Goal: Information Seeking & Learning: Check status

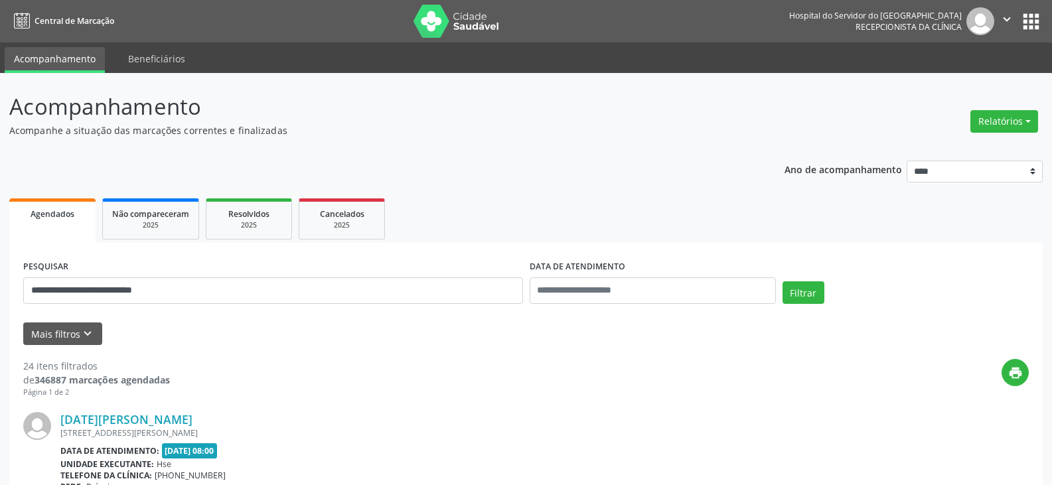
scroll to position [161, 0]
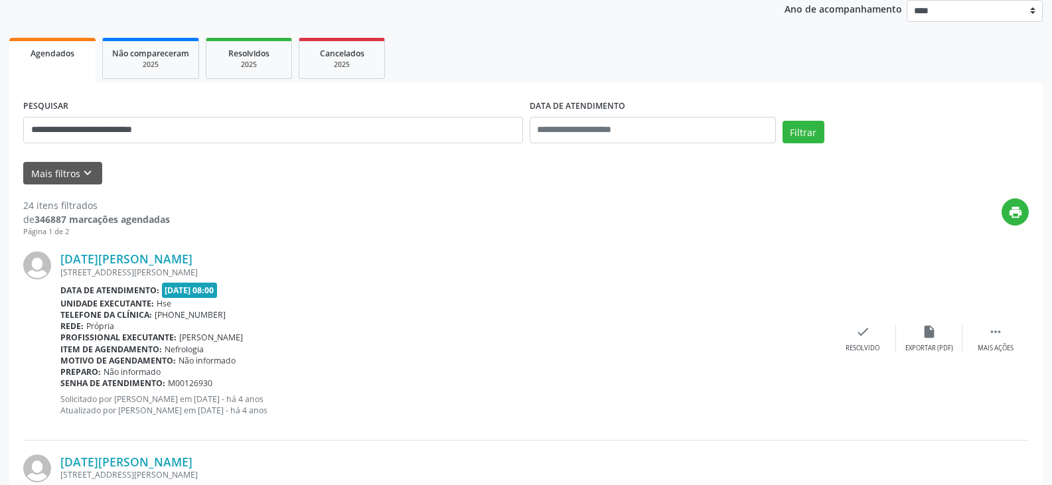
click at [783, 121] on button "Filtrar" at bounding box center [804, 132] width 42 height 23
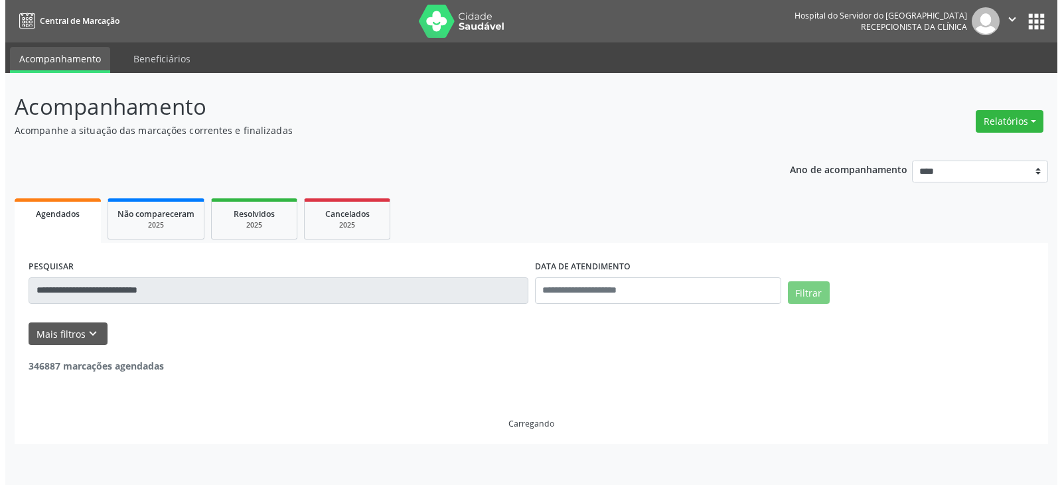
scroll to position [0, 0]
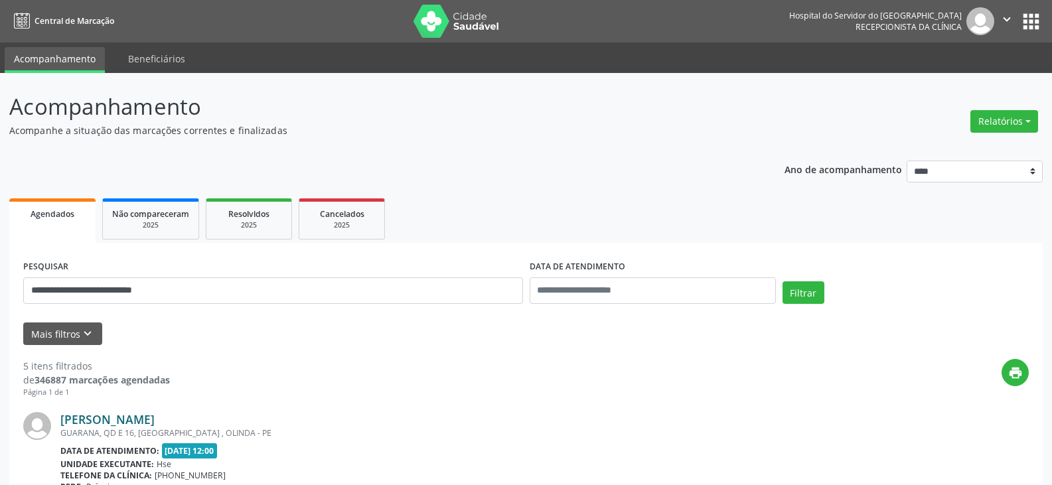
click at [155, 416] on link "[PERSON_NAME]" at bounding box center [107, 419] width 94 height 15
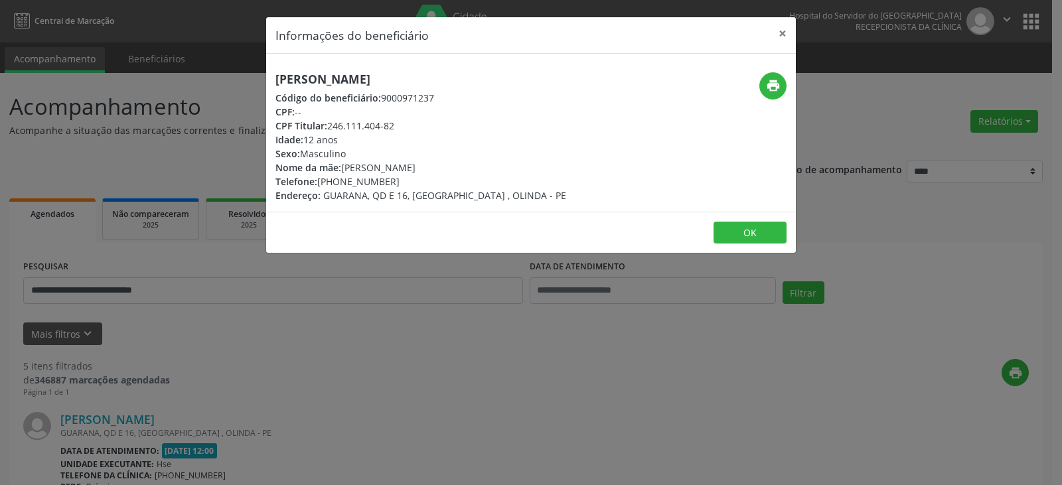
drag, startPoint x: 422, startPoint y: 127, endPoint x: 327, endPoint y: 129, distance: 94.9
click at [327, 129] on div "CPF Titular: 246.111.404-82" at bounding box center [420, 126] width 291 height 14
copy div "246.111.404-82"
click at [777, 37] on button "×" at bounding box center [782, 33] width 27 height 33
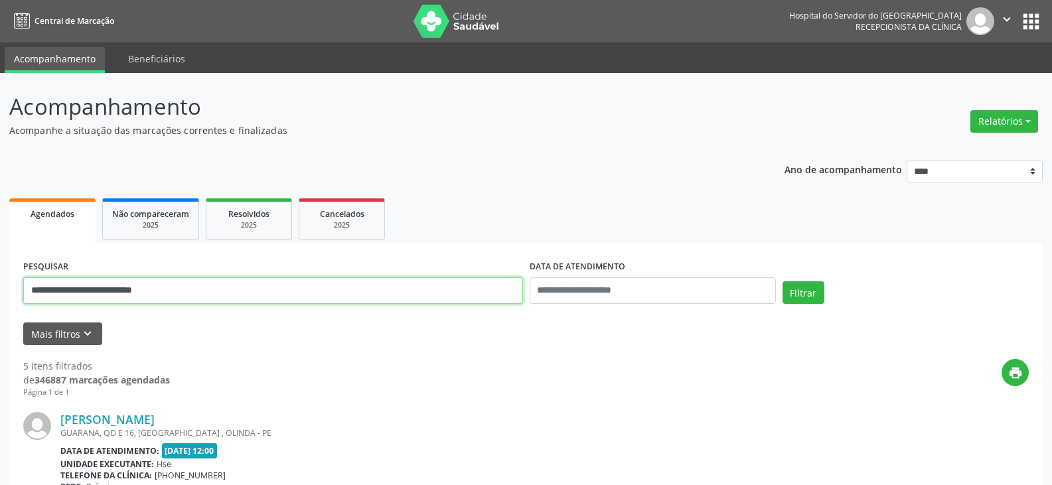
drag, startPoint x: 266, startPoint y: 282, endPoint x: 0, endPoint y: 290, distance: 266.3
paste input "text"
type input "**********"
click at [783, 281] on button "Filtrar" at bounding box center [804, 292] width 42 height 23
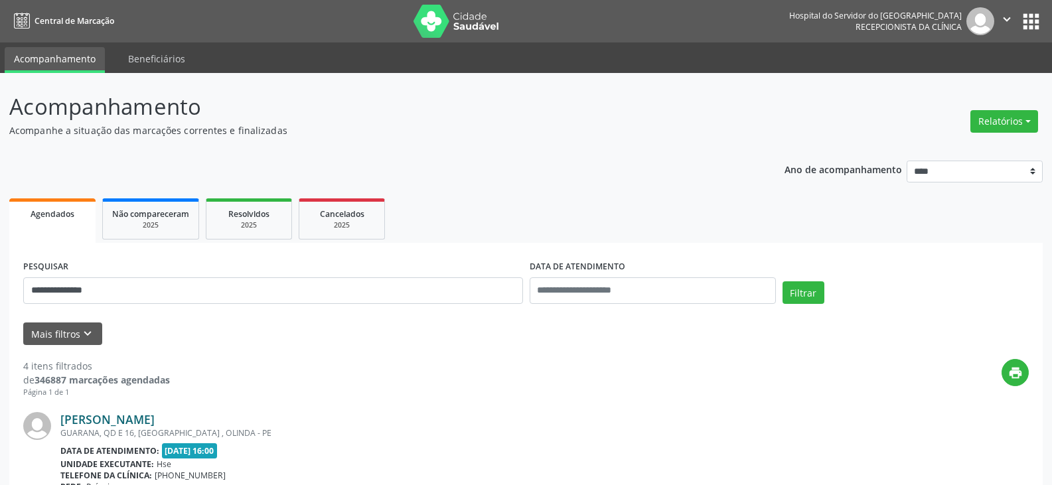
click at [75, 424] on link "[PERSON_NAME]" at bounding box center [107, 419] width 94 height 15
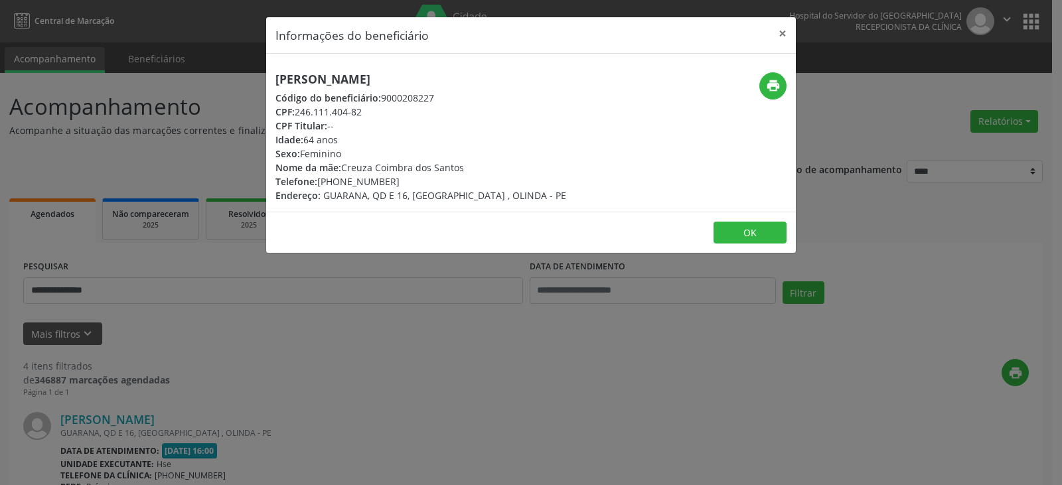
drag, startPoint x: 500, startPoint y: 64, endPoint x: 273, endPoint y: 68, distance: 227.1
click at [273, 68] on div "[PERSON_NAME] Código do beneficiário: 9000208227 CPF: 246.111.404-82 CPF Titula…" at bounding box center [531, 133] width 530 height 158
copy h5 "[PERSON_NAME]"
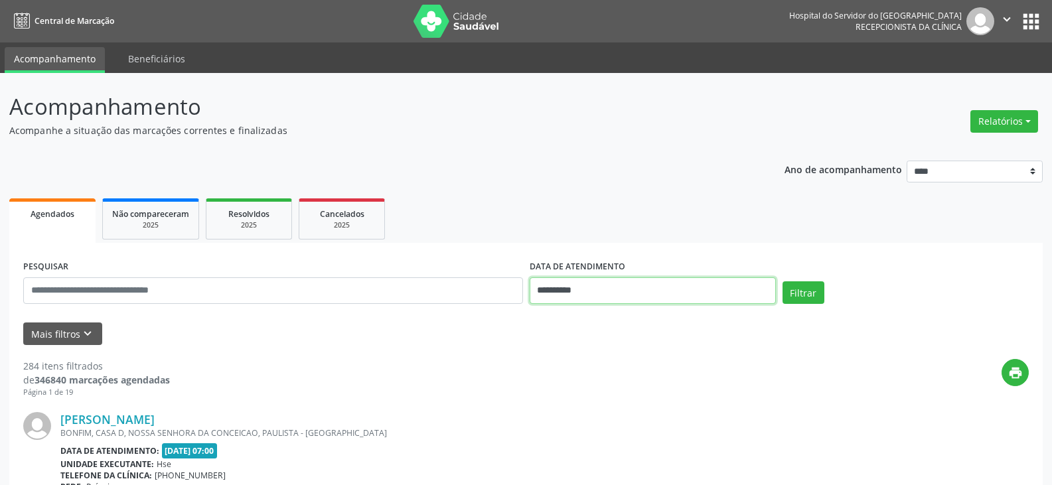
click at [558, 295] on input "**********" at bounding box center [653, 290] width 246 height 27
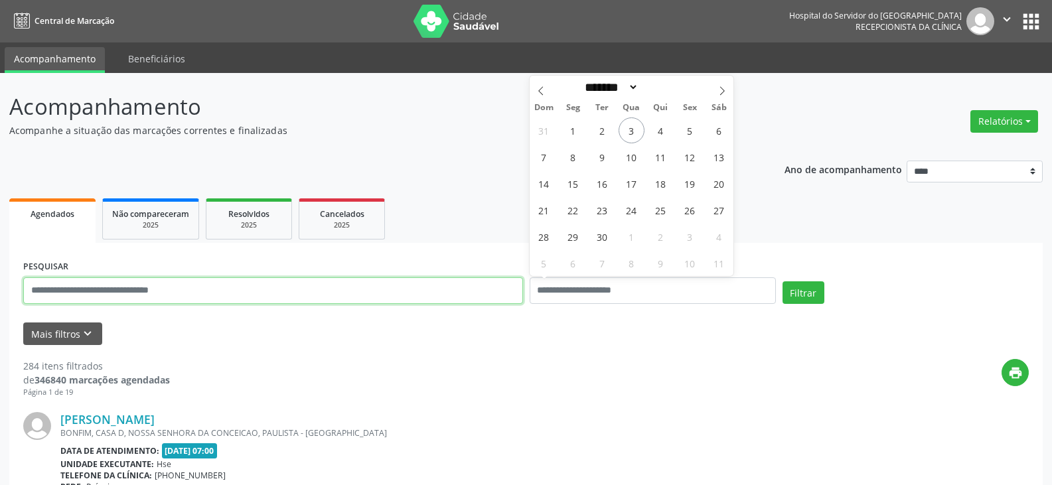
click at [438, 294] on input "text" at bounding box center [273, 290] width 500 height 27
paste input "**********"
click at [783, 281] on button "Filtrar" at bounding box center [804, 292] width 42 height 23
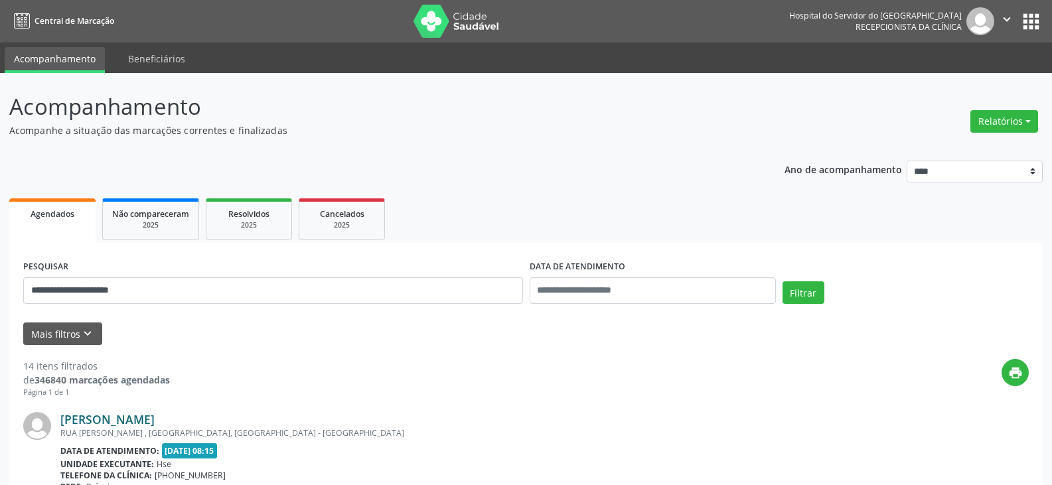
click at [155, 414] on link "Rubenice Lima de Souza" at bounding box center [107, 419] width 94 height 15
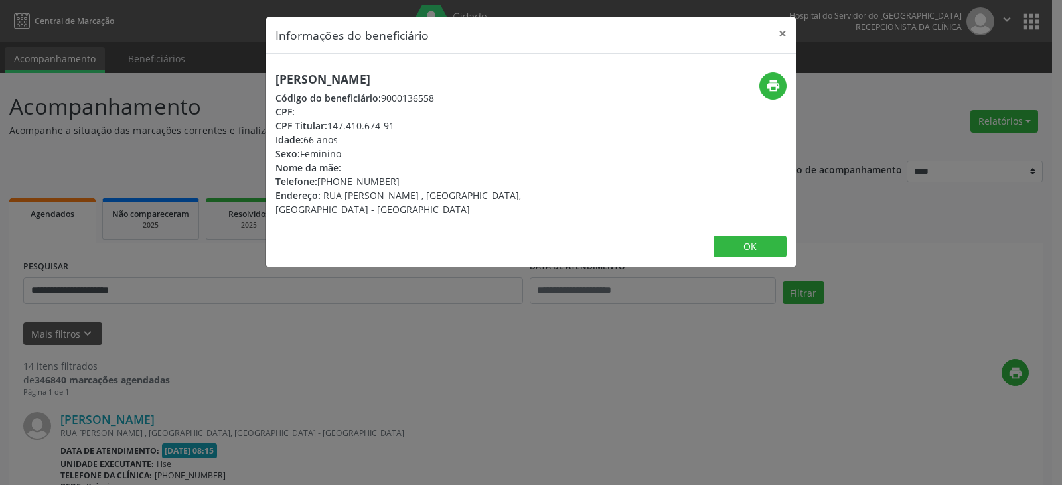
drag, startPoint x: 412, startPoint y: 128, endPoint x: 329, endPoint y: 123, distance: 83.1
click at [329, 123] on div "CPF Titular: 147.410.674-91" at bounding box center [442, 126] width 335 height 14
copy div "147.410.674-91"
drag, startPoint x: 420, startPoint y: 184, endPoint x: 339, endPoint y: 181, distance: 81.7
click at [339, 181] on div "Telefone: (81) 98631-7116" at bounding box center [442, 182] width 335 height 14
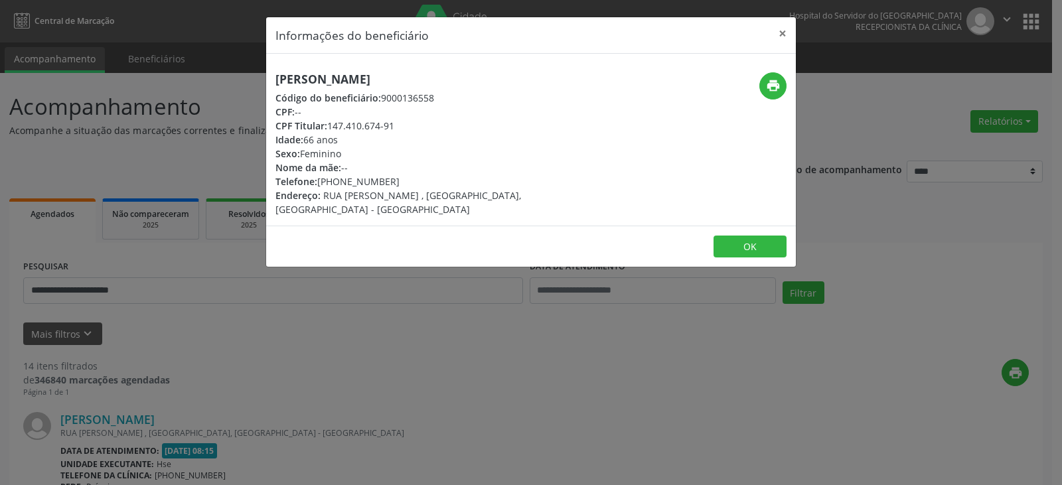
copy div "98631-7116"
click at [781, 82] on button "print" at bounding box center [772, 85] width 27 height 27
click at [780, 37] on button "×" at bounding box center [782, 33] width 27 height 33
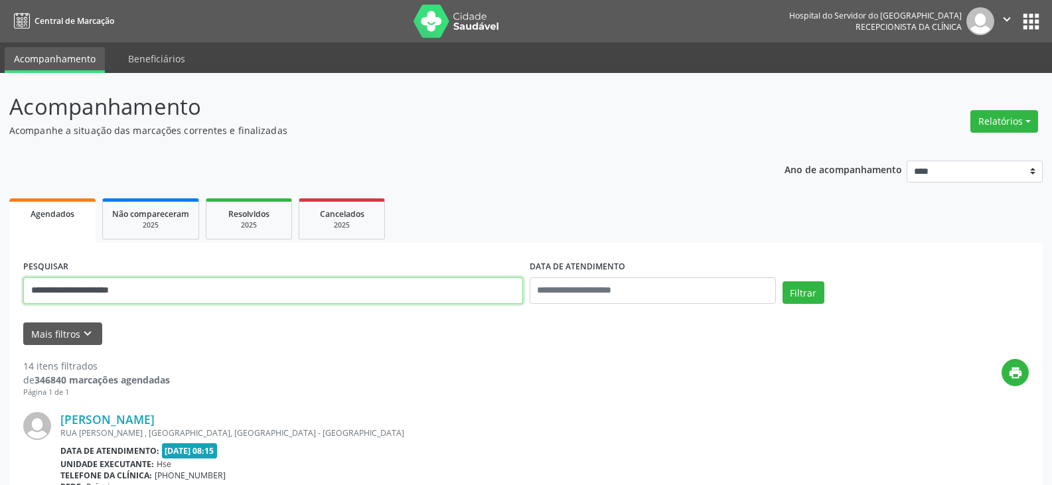
drag, startPoint x: 287, startPoint y: 286, endPoint x: 0, endPoint y: 296, distance: 287.6
paste input "text"
type input "**********"
click at [783, 281] on button "Filtrar" at bounding box center [804, 292] width 42 height 23
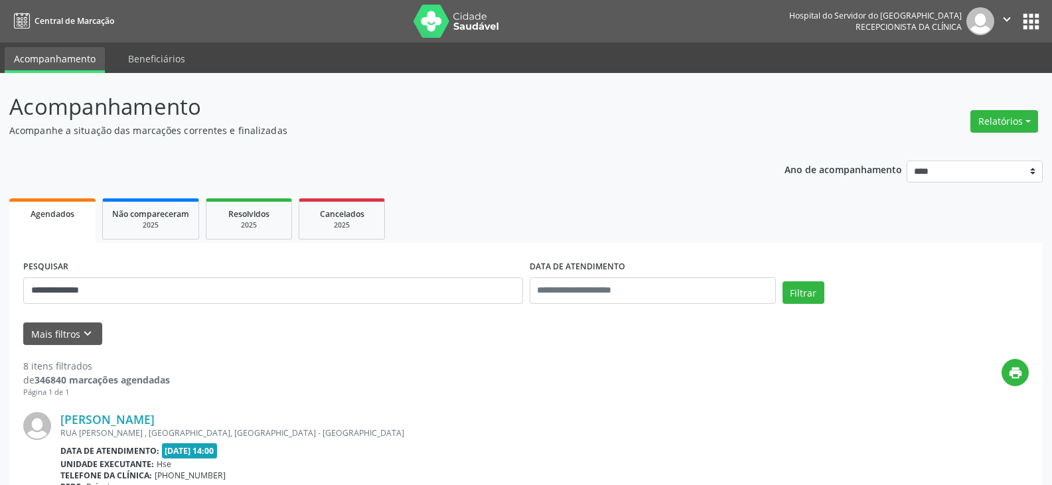
click at [104, 419] on link "Jose Mauro Hermes de Souza" at bounding box center [107, 419] width 94 height 15
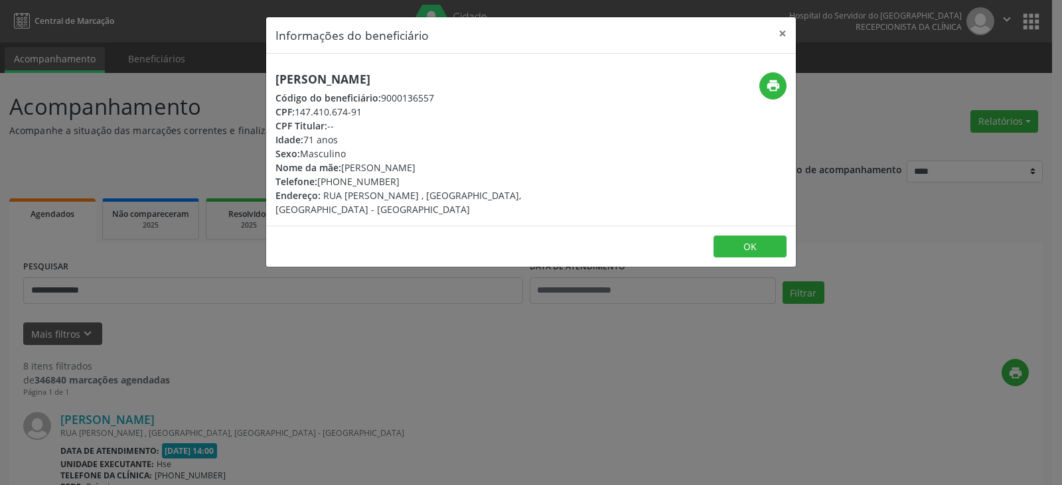
drag, startPoint x: 469, startPoint y: 78, endPoint x: 256, endPoint y: 73, distance: 213.8
click at [256, 73] on div "Informações do beneficiário × Jose Mauro Hermes de Souza Código do beneficiário…" at bounding box center [531, 242] width 1062 height 485
copy h5 "Jose Mauro Hermes de Souza"
click at [681, 471] on div "Informações do beneficiário × Jose Mauro Hermes de Souza Código do beneficiário…" at bounding box center [531, 242] width 1062 height 485
